Goal: Submit feedback/report problem

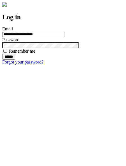
type input "**********"
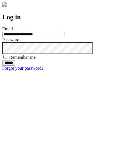
click at [15, 66] on input "******" at bounding box center [8, 63] width 13 height 6
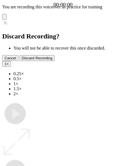
type input "**********"
